Goal: Task Accomplishment & Management: Complete application form

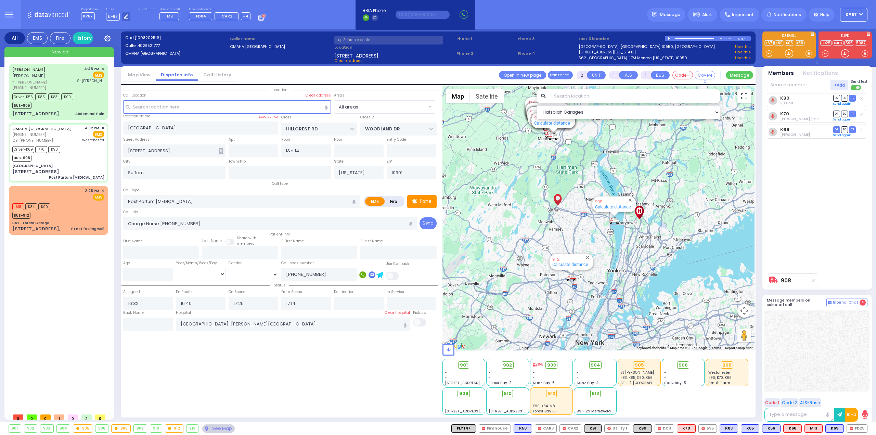
select select
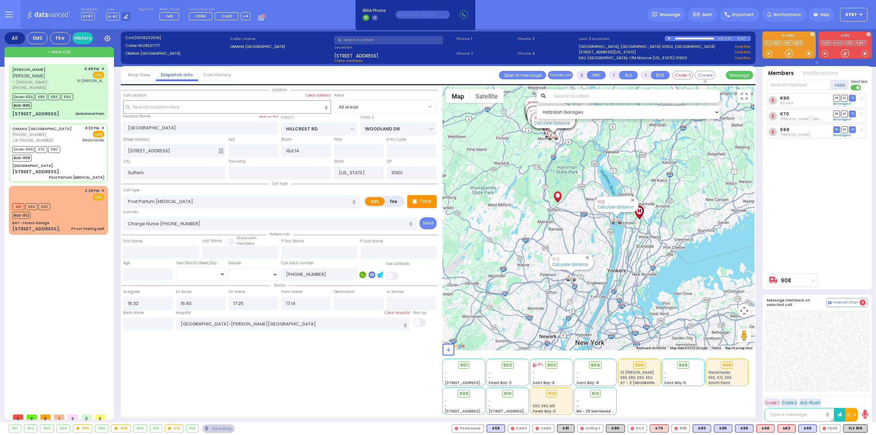
click at [272, 358] on div "Location All areas" at bounding box center [280, 250] width 317 height 329
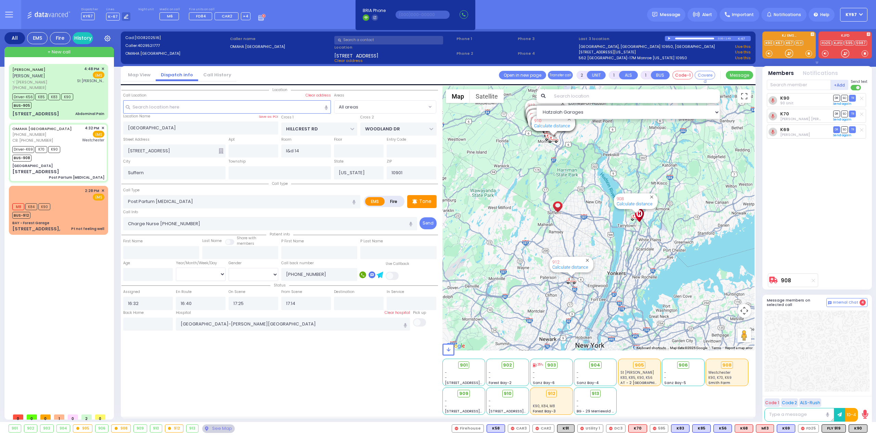
type input "6"
select select
radio input "true"
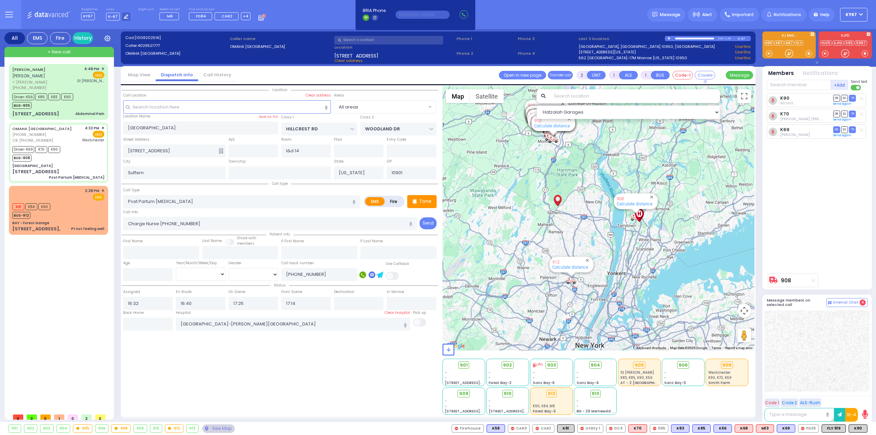
type input "Freida"
type input "Klein"
type input "26"
select select "Year"
select select "Hatzalah Garages"
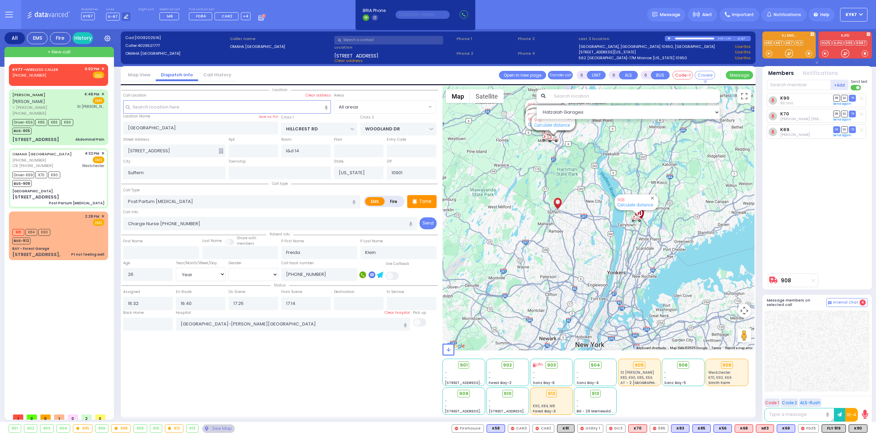
select select
radio input "true"
select select "Year"
select select "[DEMOGRAPHIC_DATA]"
type input "17:35"
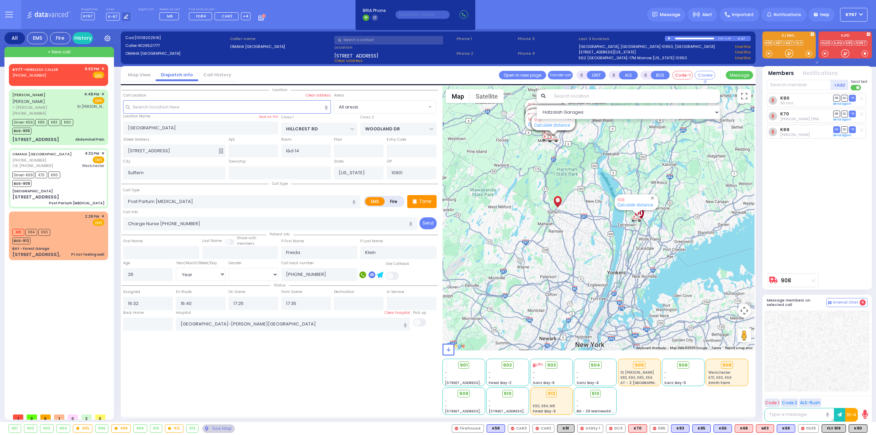
select select "Hatzalah Garages"
select select
radio input "true"
select select "Year"
select select "[DEMOGRAPHIC_DATA]"
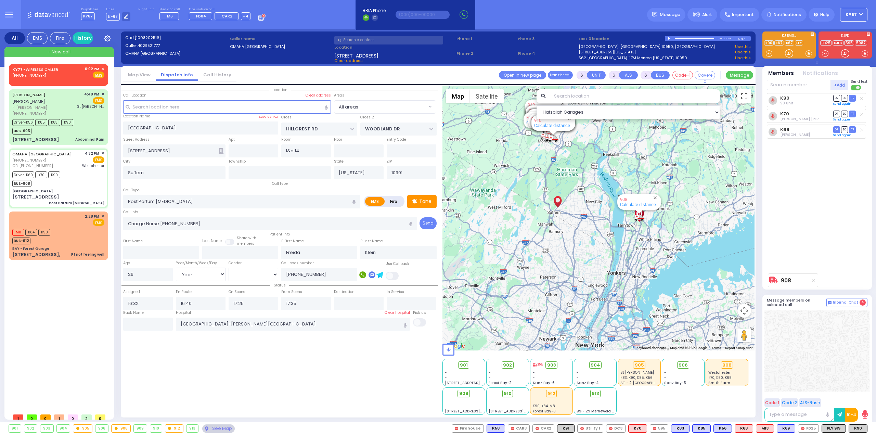
select select "Hatzalah Garages"
select select
radio input "true"
select select "Year"
select select "[DEMOGRAPHIC_DATA]"
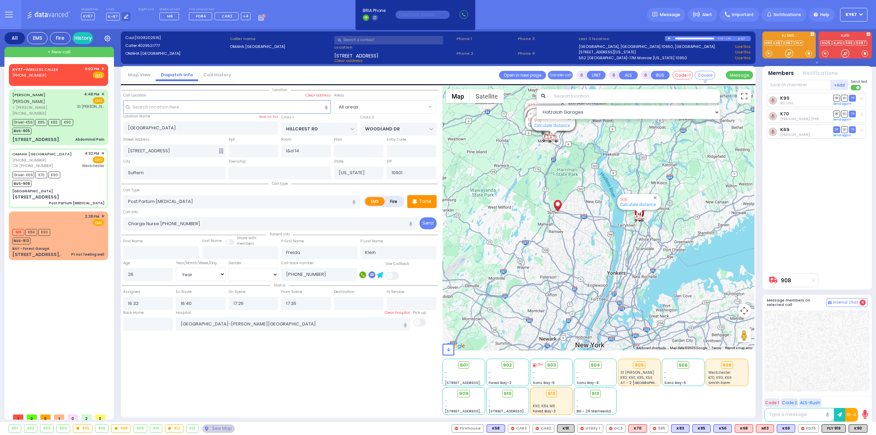
type input "17:14"
select select "Hatzalah Garages"
select select
radio input "true"
select select "Year"
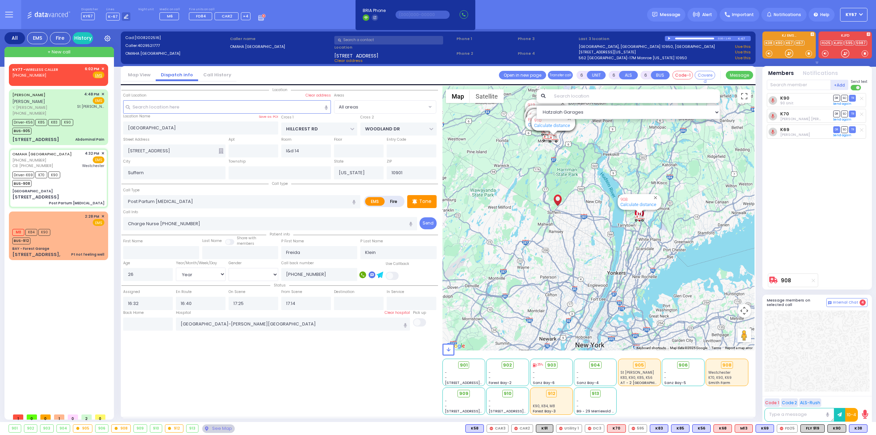
select select "[DEMOGRAPHIC_DATA]"
select select "Hatzalah Garages"
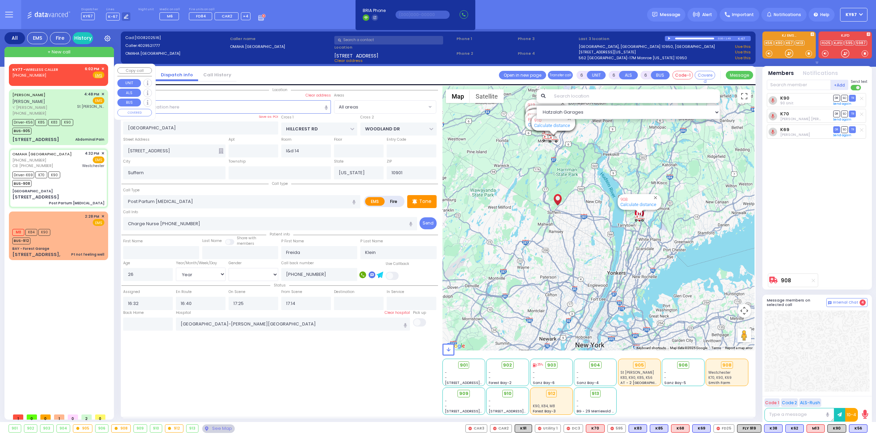
click at [102, 67] on span "✕" at bounding box center [102, 69] width 3 height 6
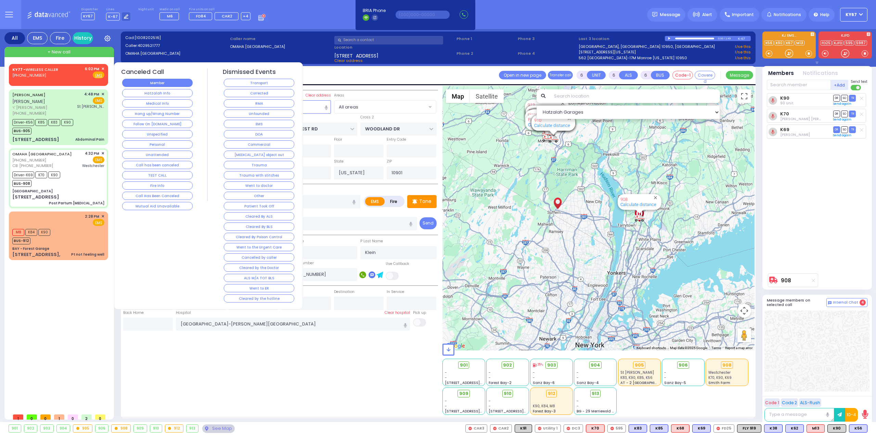
click at [154, 82] on button "Member" at bounding box center [157, 83] width 71 height 8
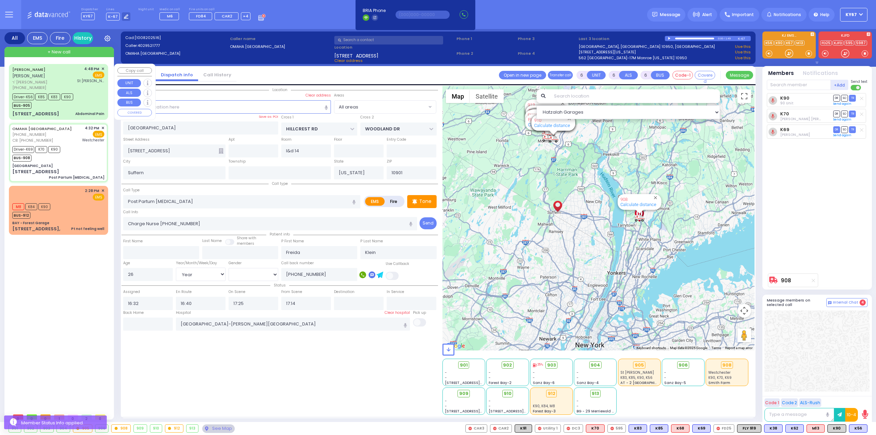
click at [75, 85] on div "[PHONE_NUMBER]" at bounding box center [43, 88] width 63 height 6
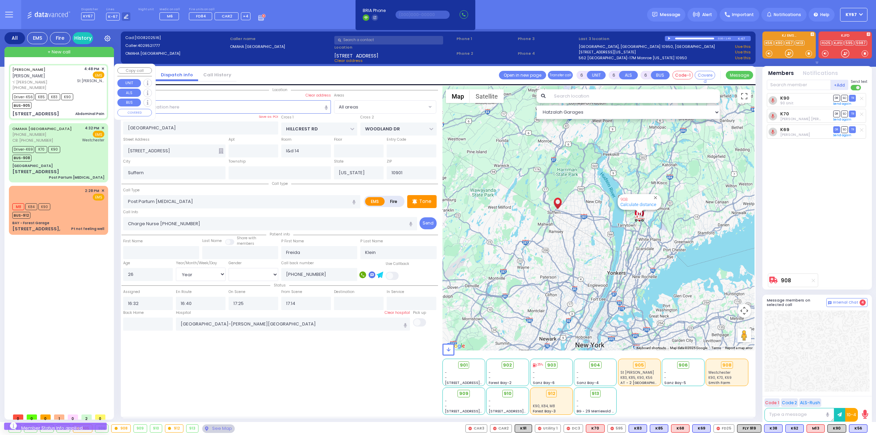
select select
type input "Abdominal Pain"
radio input "true"
type input "AVRUM"
type input "BERKOWITZ"
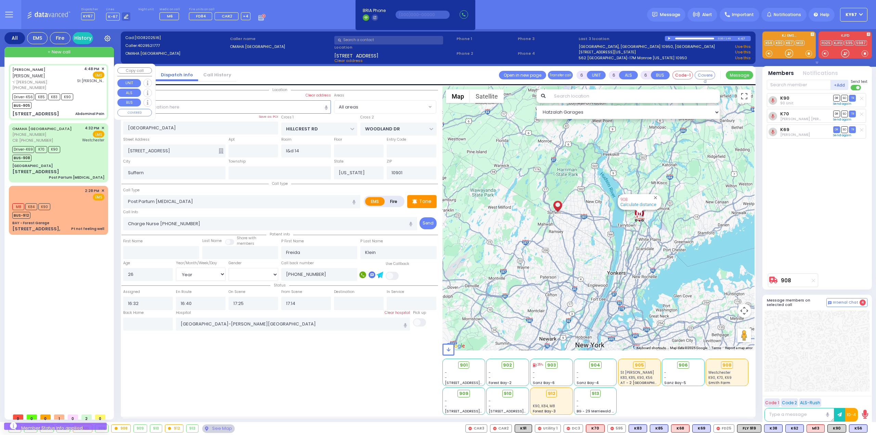
type input "[PERSON_NAME]"
type input "Berkowitz"
type input "27"
select select "Year"
select select "[DEMOGRAPHIC_DATA]"
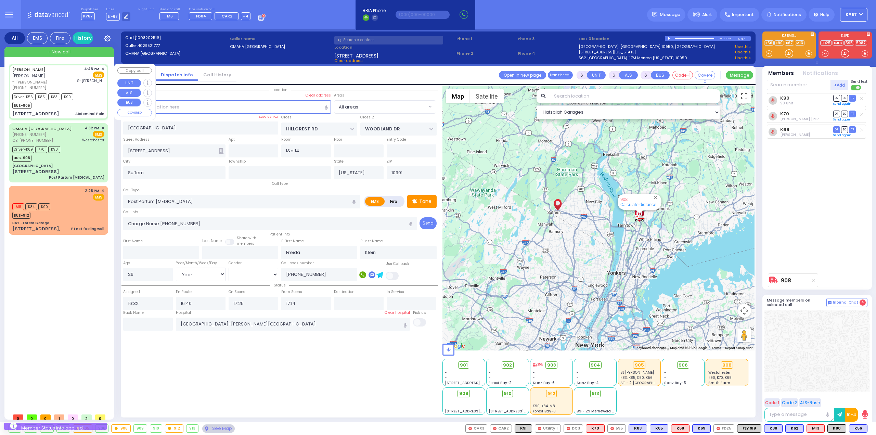
type input "16:48"
type input "16:51"
type input "16:52"
type input "17:13"
type input "17:35"
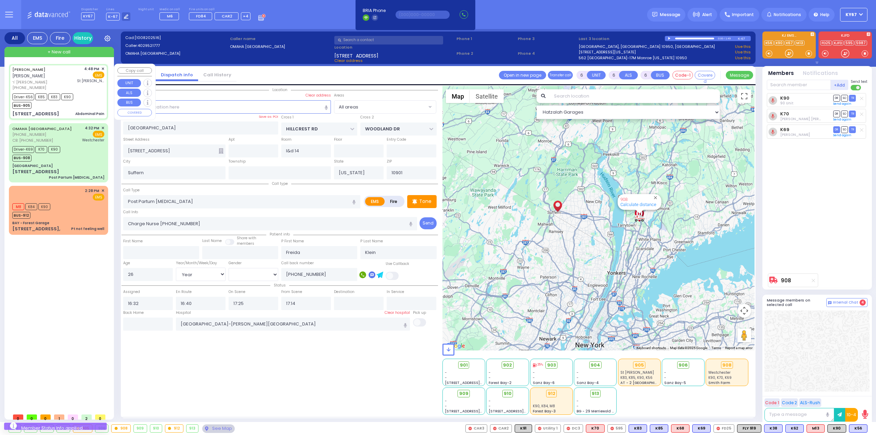
type input "17:45"
type input "[GEOGRAPHIC_DATA]"
select select "Hatzalah Garages"
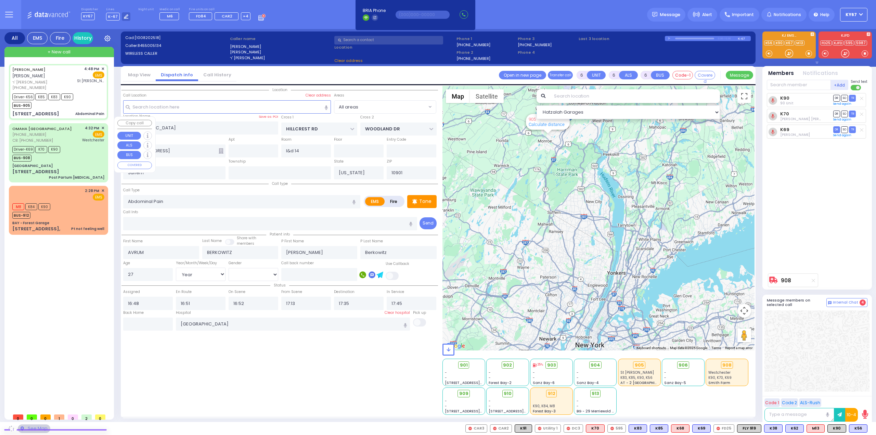
type input "DINEV RD"
type input "[PERSON_NAME] DR"
type input "[STREET_ADDRESS]"
type input "203"
type input "[PERSON_NAME]"
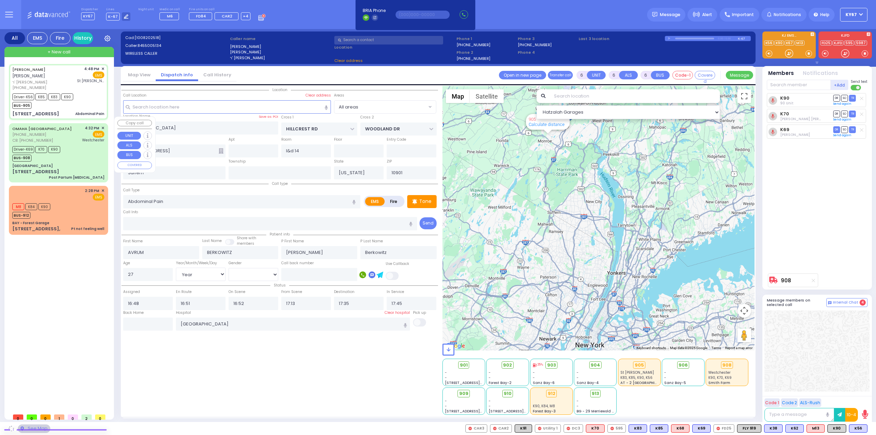
type input "10950"
select select "BEIRECH MOSHE"
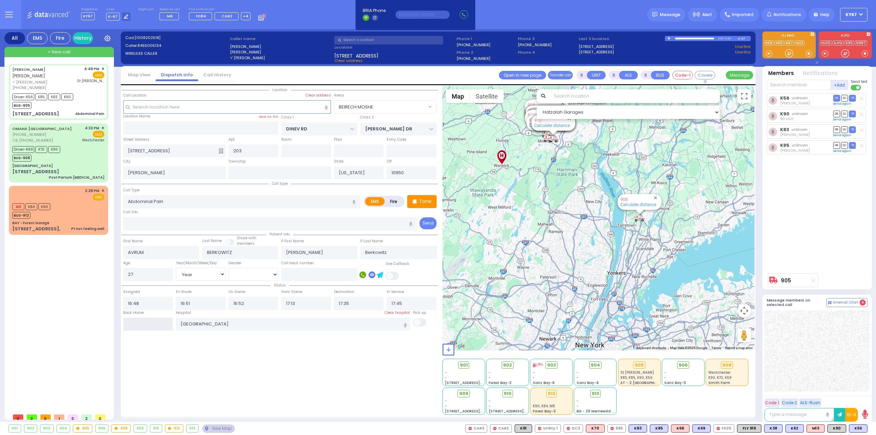
click at [162, 326] on input "text" at bounding box center [148, 324] width 50 height 13
click at [162, 325] on input "text" at bounding box center [148, 324] width 50 height 13
type input "18:11"
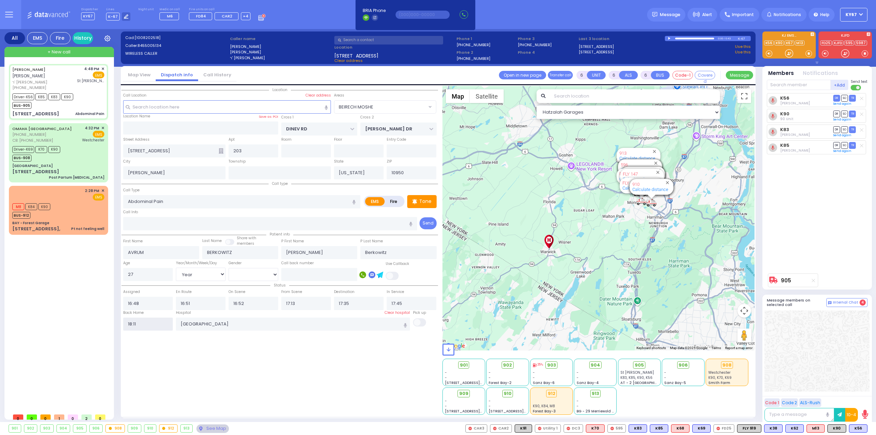
select select
radio input "true"
select select
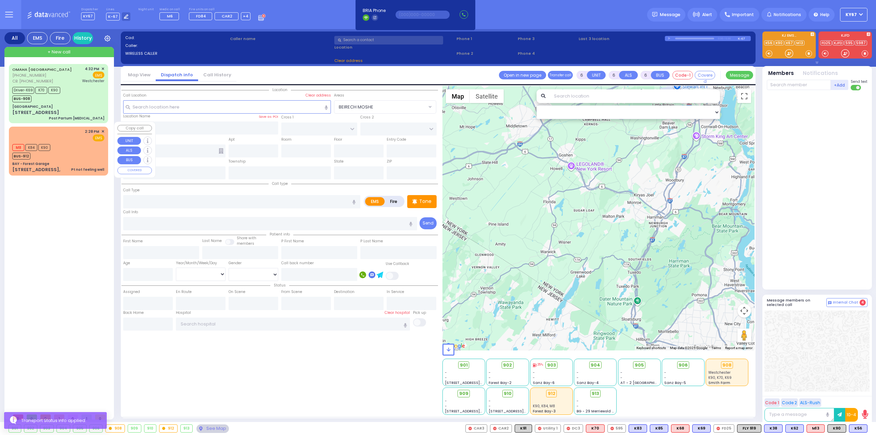
click at [63, 150] on div "M8 K84 K90 BUS-912" at bounding box center [58, 150] width 92 height 17
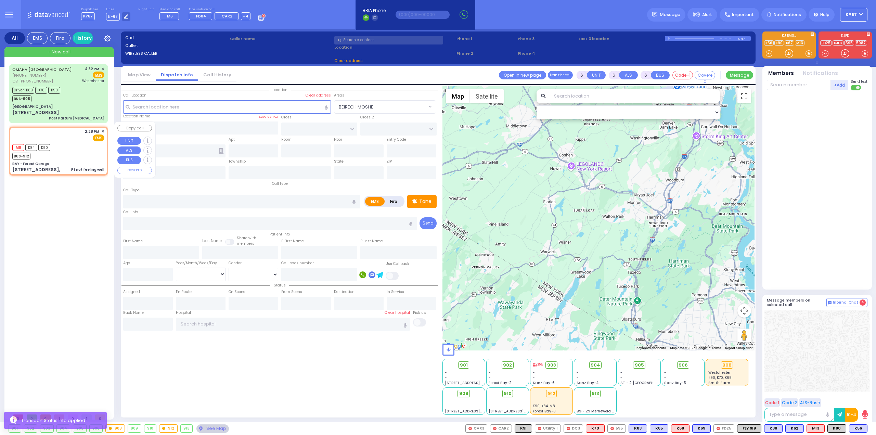
type input "1"
type input "0"
type input "1"
select select
type input "Pt not feeling well"
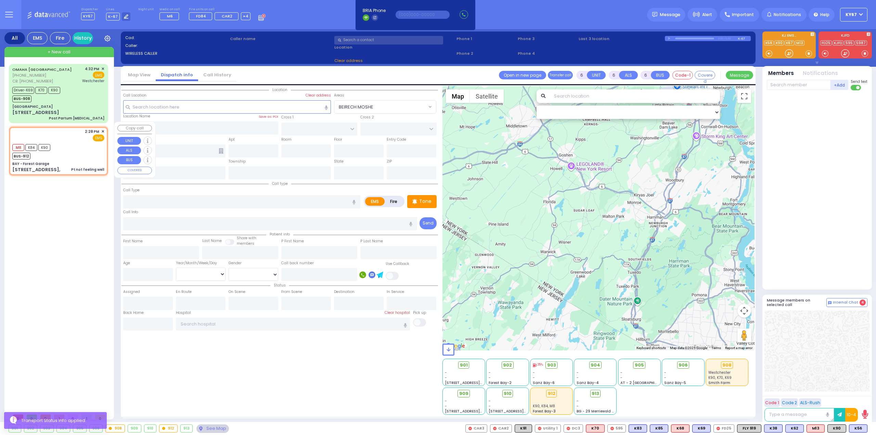
radio input "true"
select select
type input "14:28"
select select "Hatzalah Garages"
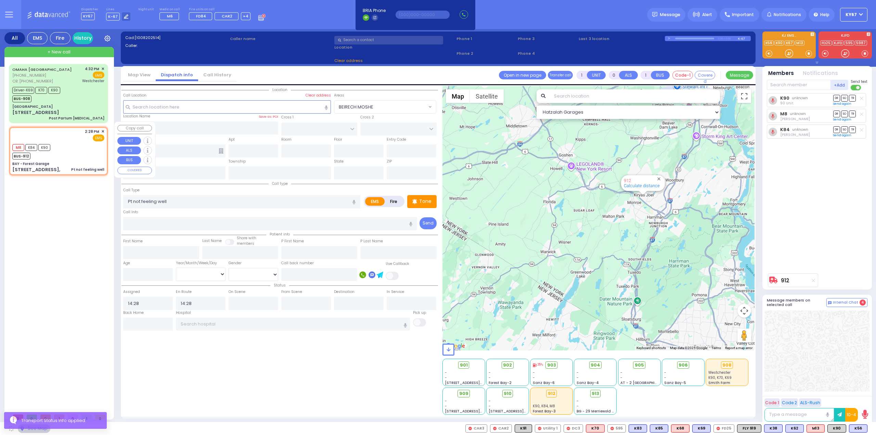
type input "BAY - Forest Garage"
type input "SANZ COURT"
type input "HAYES COURT"
type input "[STREET_ADDRESS],"
type input "Monroe"
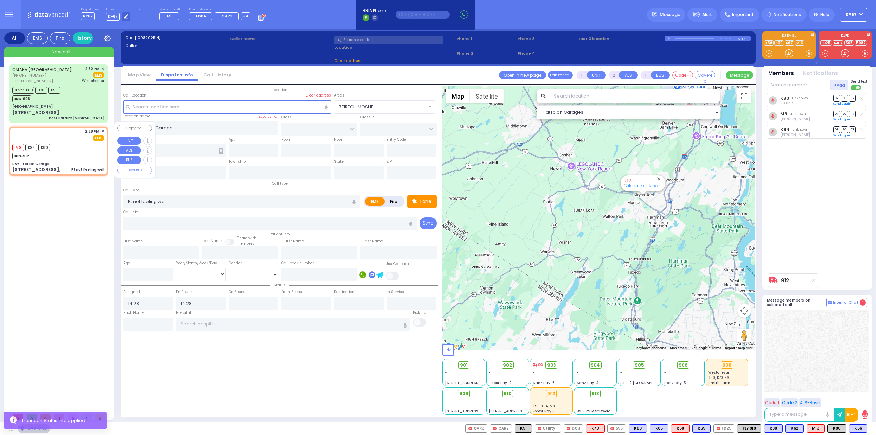
type input "[US_STATE]"
type input "10950"
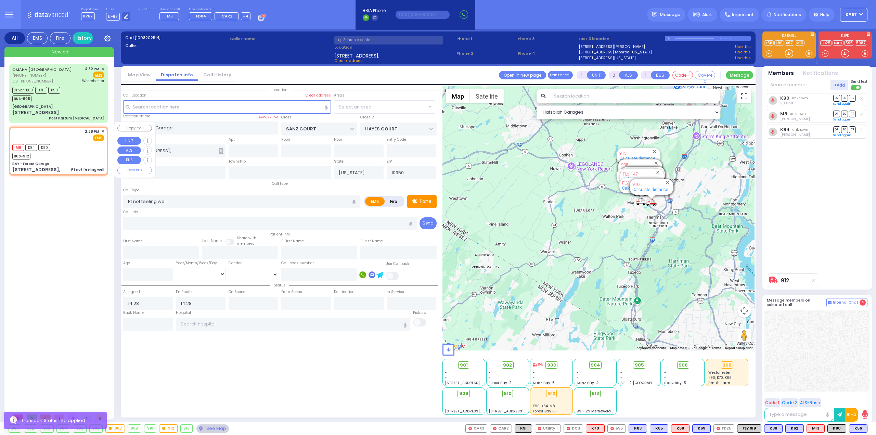
select select "SECTION 2"
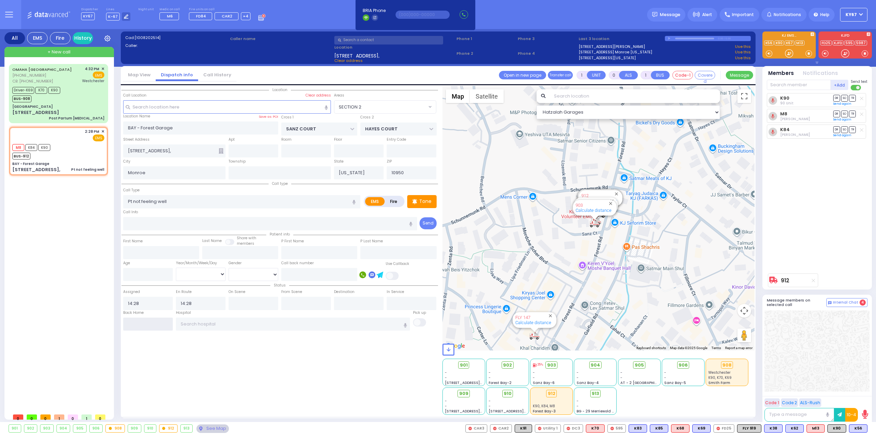
click at [160, 323] on input "text" at bounding box center [148, 324] width 50 height 13
click at [148, 321] on input "text" at bounding box center [148, 324] width 50 height 13
click at [148, 322] on input "text" at bounding box center [148, 324] width 50 height 13
type input "18:11"
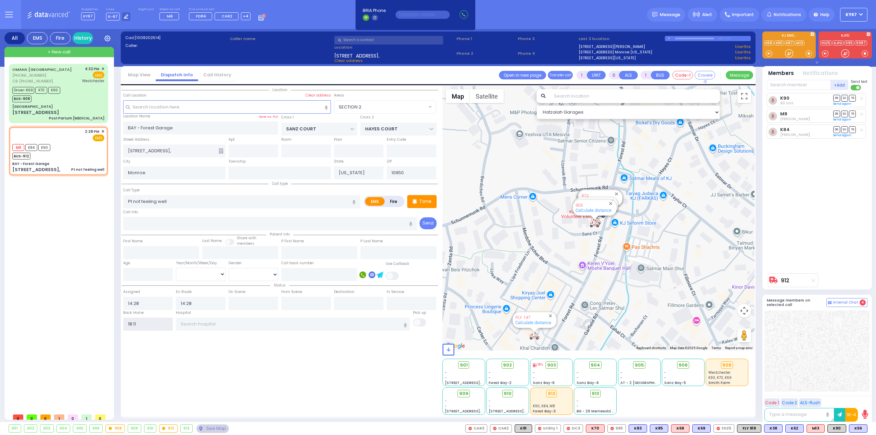
click at [148, 322] on input "18:11" at bounding box center [148, 324] width 50 height 13
click at [49, 287] on div "OMAHA [GEOGRAPHIC_DATA] [PHONE_NUMBER] CB: [PHONE_NUMBER] 4:32 PM ✕" at bounding box center [60, 237] width 102 height 346
select select
radio input "true"
select select
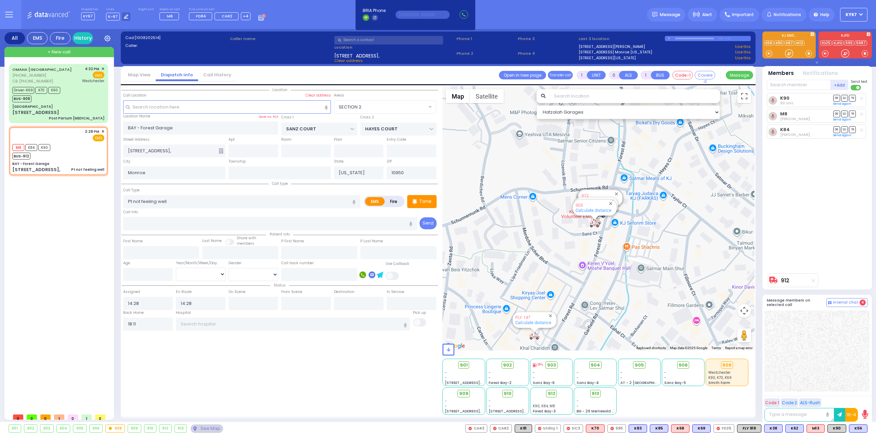
select select
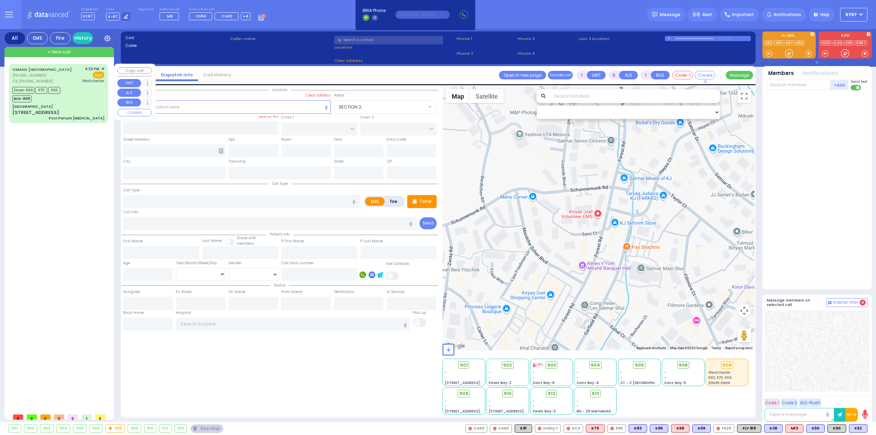
click at [53, 50] on span "+ New call" at bounding box center [59, 52] width 23 height 7
type input "2"
type input "1"
select select
radio input "true"
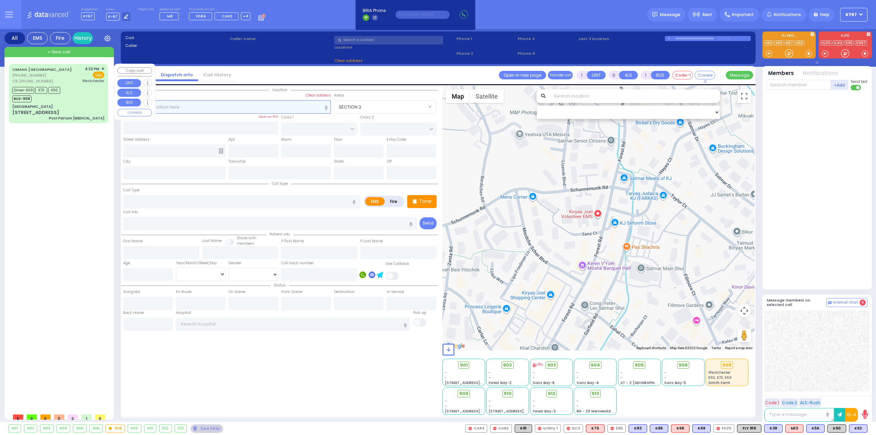
select select
type input "18:13"
select select "Hatzalah Garages"
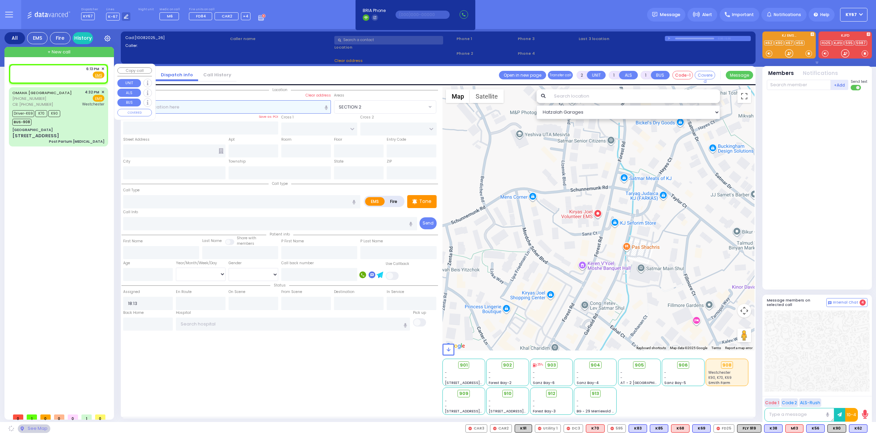
select select
radio input "true"
select select
select select "Hatzalah Garages"
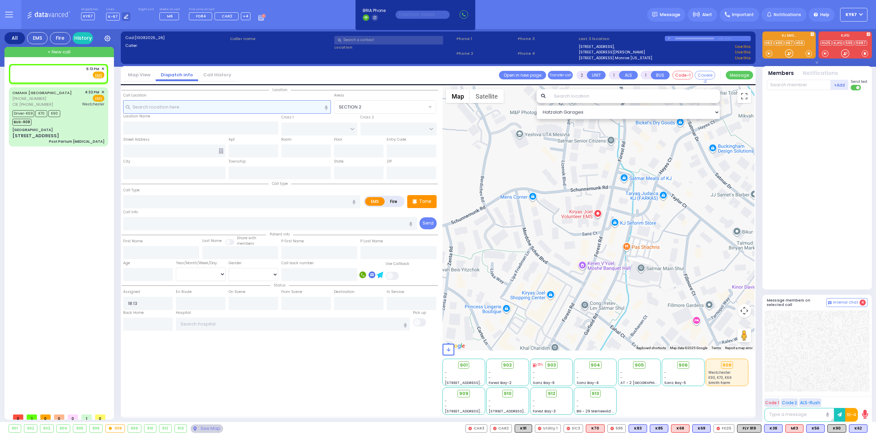
click at [228, 110] on input "text" at bounding box center [227, 106] width 208 height 13
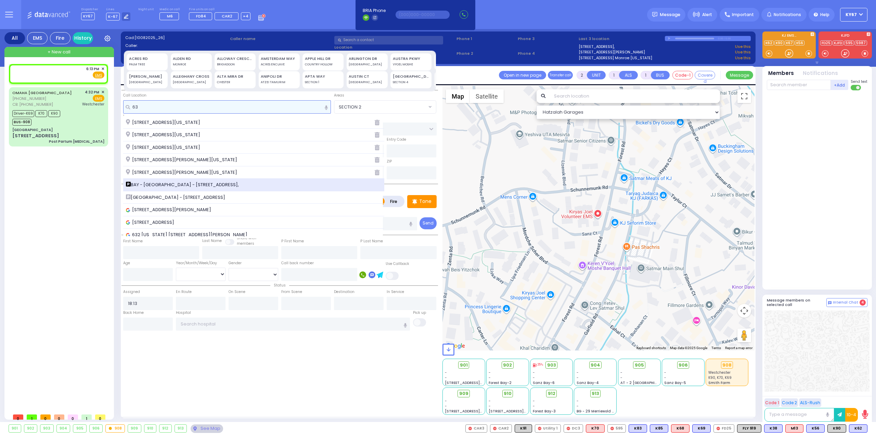
type input "63"
click at [172, 183] on span "BAY - [GEOGRAPHIC_DATA] - [STREET_ADDRESS]," at bounding box center [183, 184] width 115 height 7
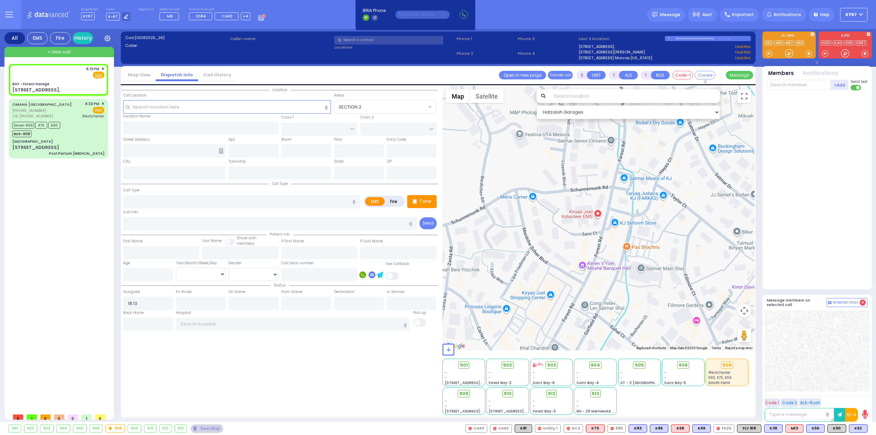
select select
radio input "true"
select select
select select "Hatzalah Garages"
type input "BAY - Forest Garage"
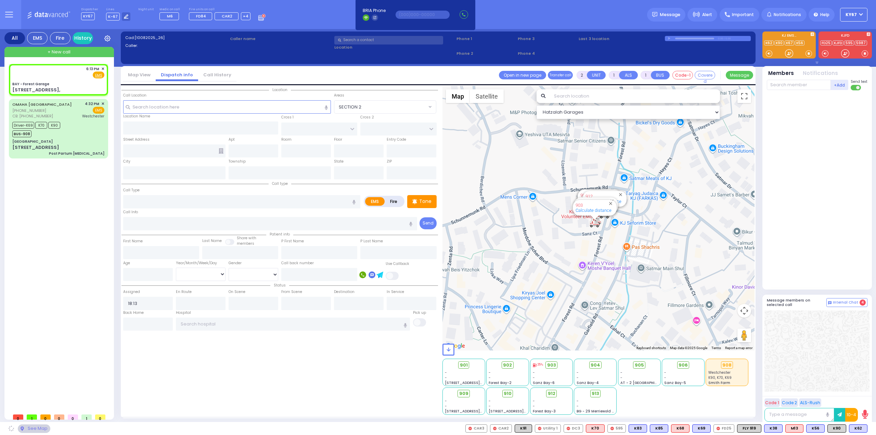
type input "SANZ COURT"
type input "HAYES COURT"
type input "[STREET_ADDRESS],"
type input "Monroe"
type input "[US_STATE]"
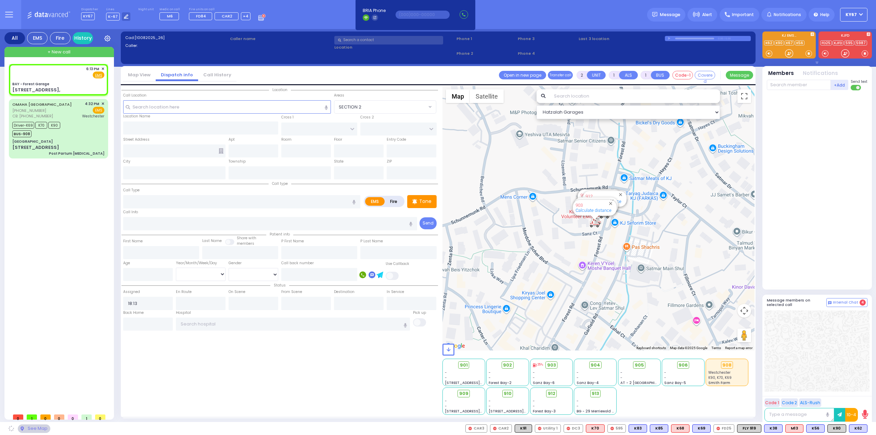
type input "10950"
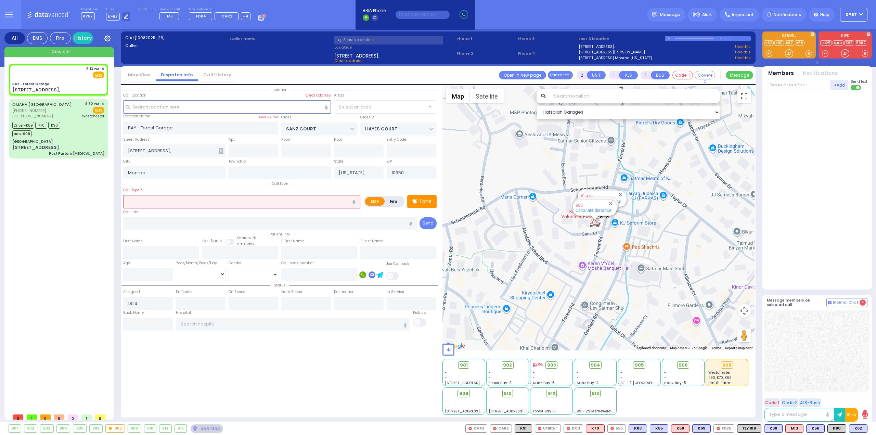
select select "SECTION 2"
click at [181, 199] on input "text" at bounding box center [241, 201] width 237 height 13
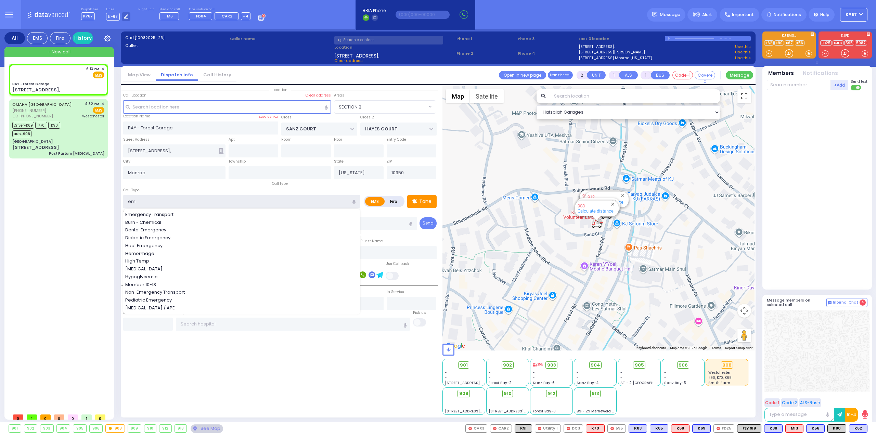
type input "Emergency Transport"
type input "1"
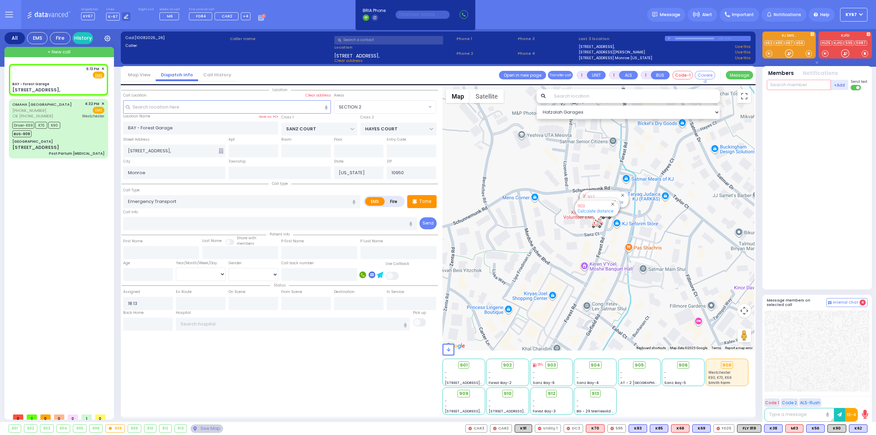
click at [798, 83] on input "text" at bounding box center [799, 85] width 64 height 10
select select
radio input "true"
select select
type input "6"
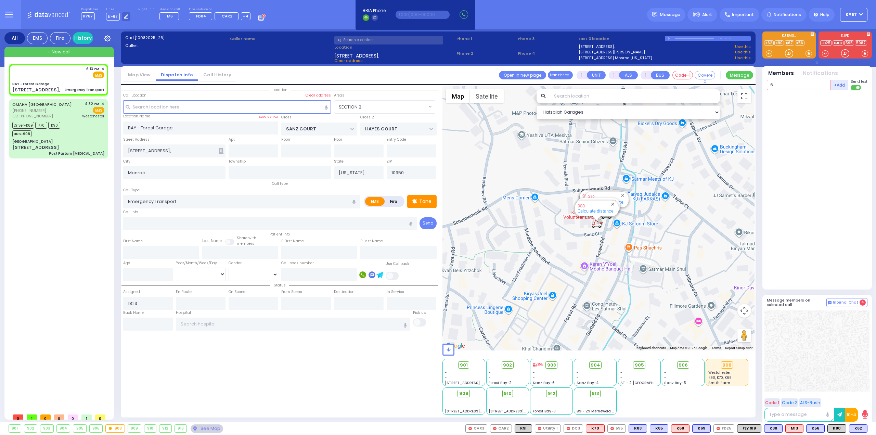
select select "Hatzalah Garages"
type input "62"
select select "SECTION 2"
type input "62"
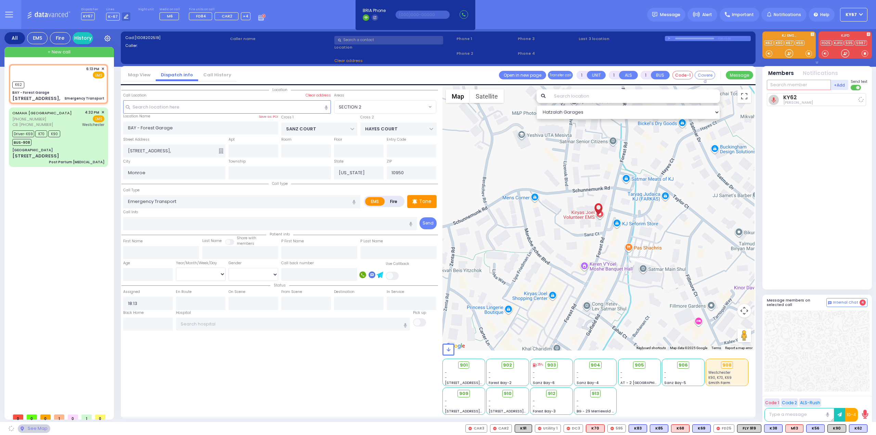
select select
radio input "true"
select select
type input "18:13"
select select "Hatzalah Garages"
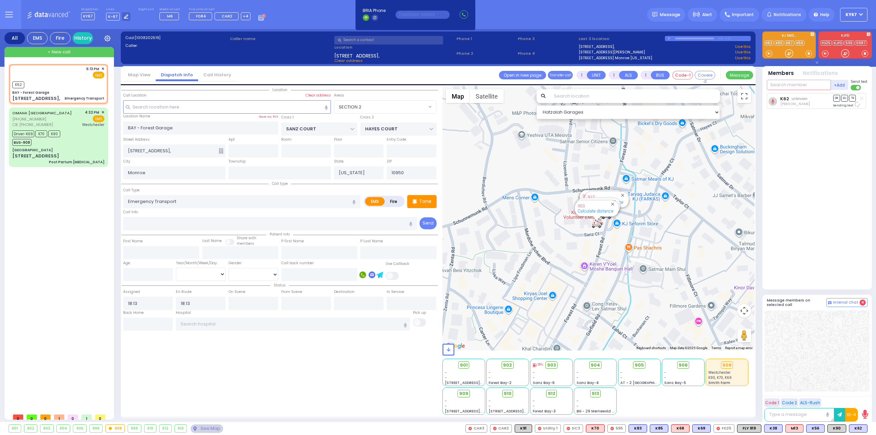
select select "SECTION 2"
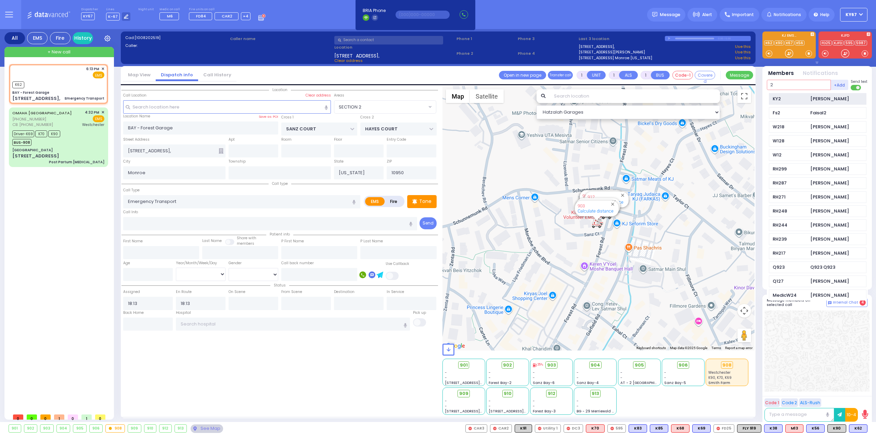
type input "2"
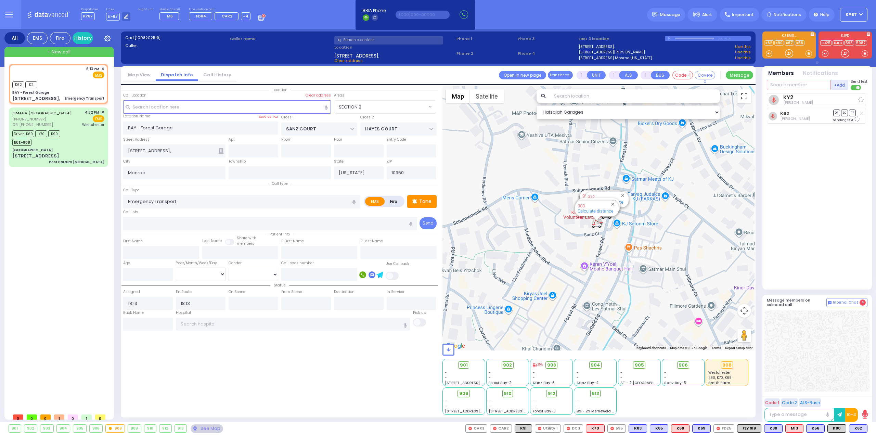
select select
radio input "true"
select select
select select "Hatzalah Garages"
select select "SECTION 2"
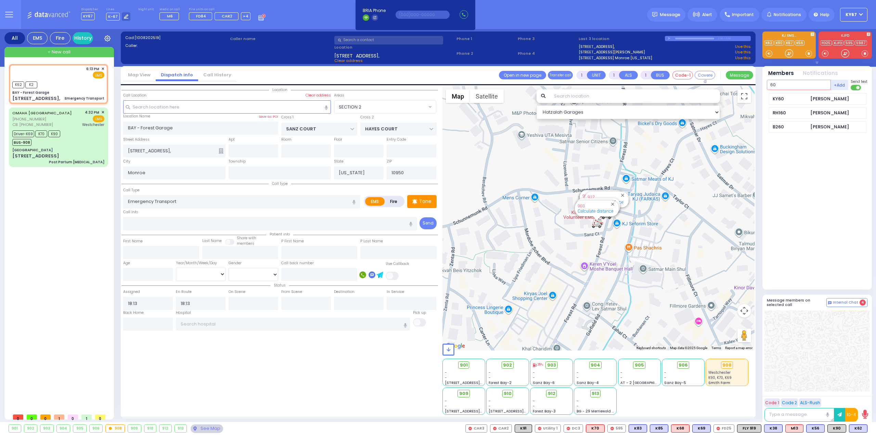
type input "6"
type input "90"
click at [818, 96] on div "90 Unit" at bounding box center [819, 99] width 16 height 7
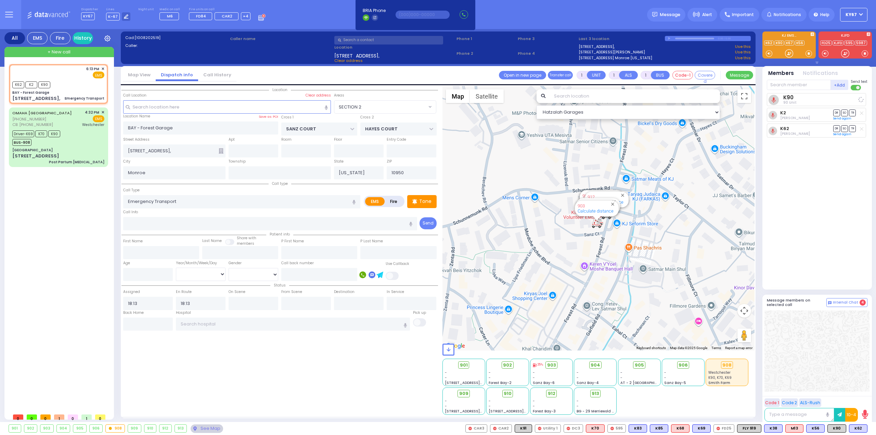
select select
radio input "true"
select select
select select "Hatzalah Garages"
select select "SECTION 2"
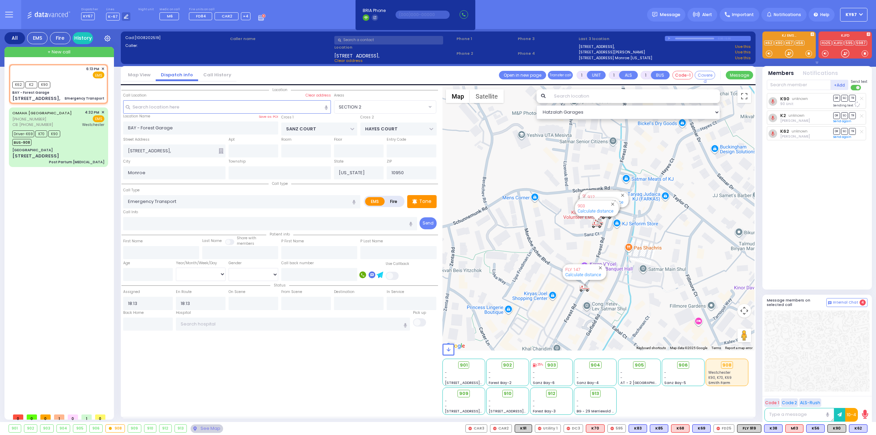
click at [335, 363] on div "Location" at bounding box center [280, 250] width 317 height 329
click at [553, 393] on span "912" at bounding box center [554, 393] width 8 height 7
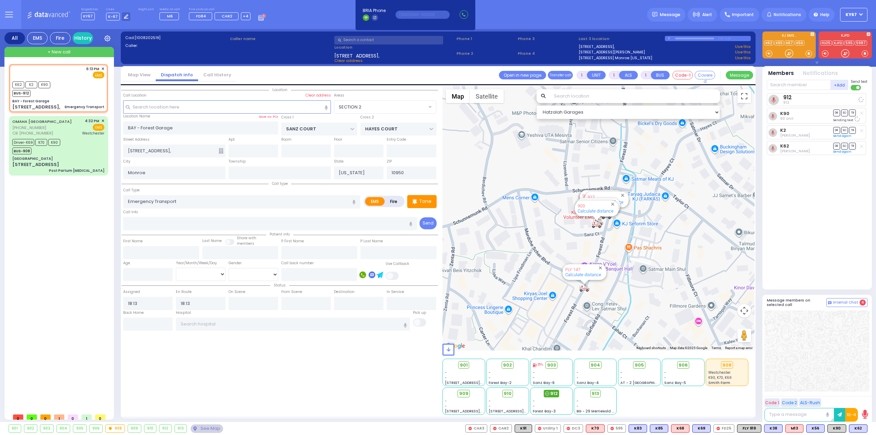
select select
radio input "true"
select select
select select "Hatzalah Garages"
select select "SECTION 2"
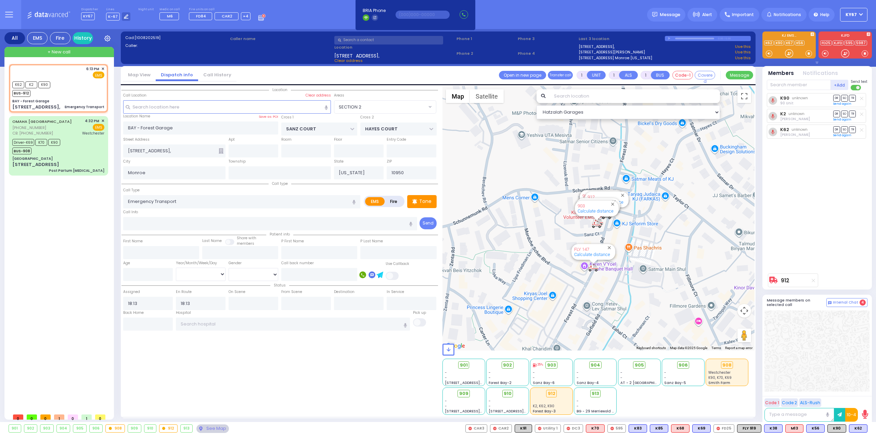
click at [821, 345] on div at bounding box center [817, 351] width 105 height 81
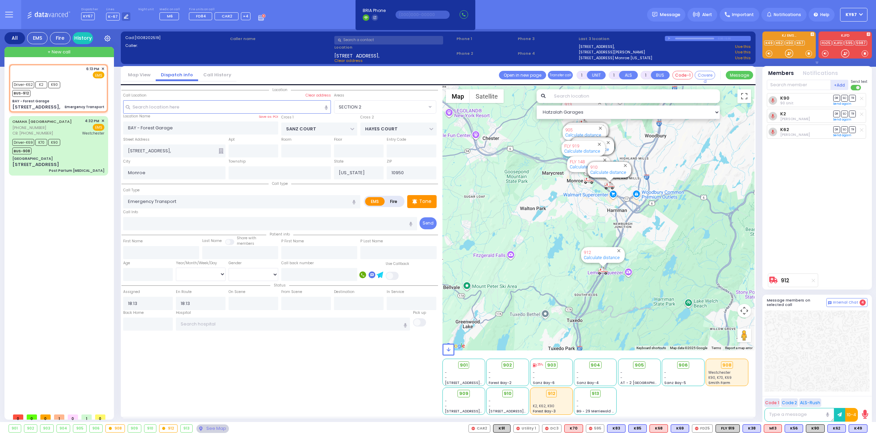
type input "6"
select select
radio input "true"
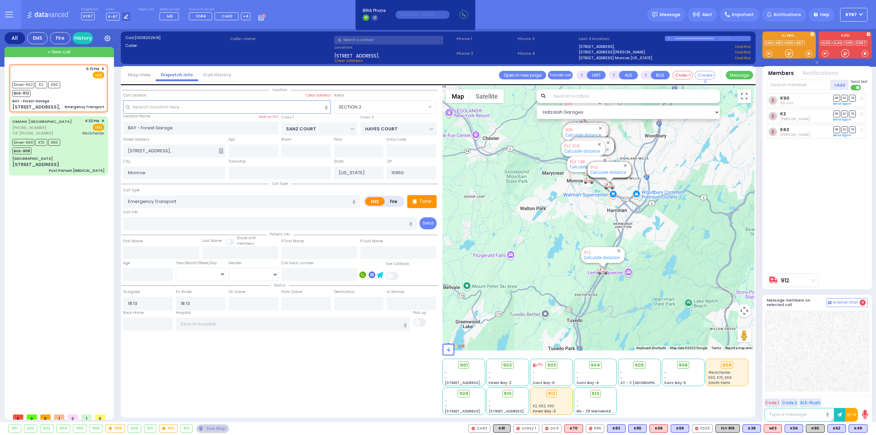
type input "Unknown"
select select "Year"
select select "Hatzalah Garages"
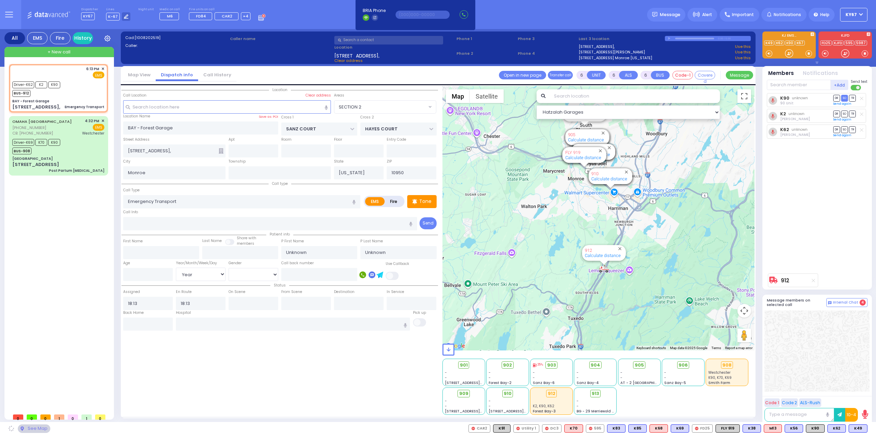
select select "SECTION 2"
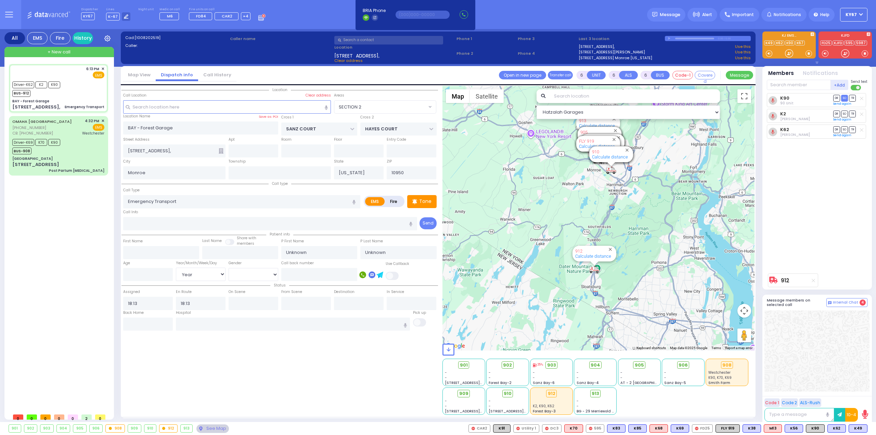
select select
radio input "true"
